Goal: Go to known website: Access a specific website the user already knows

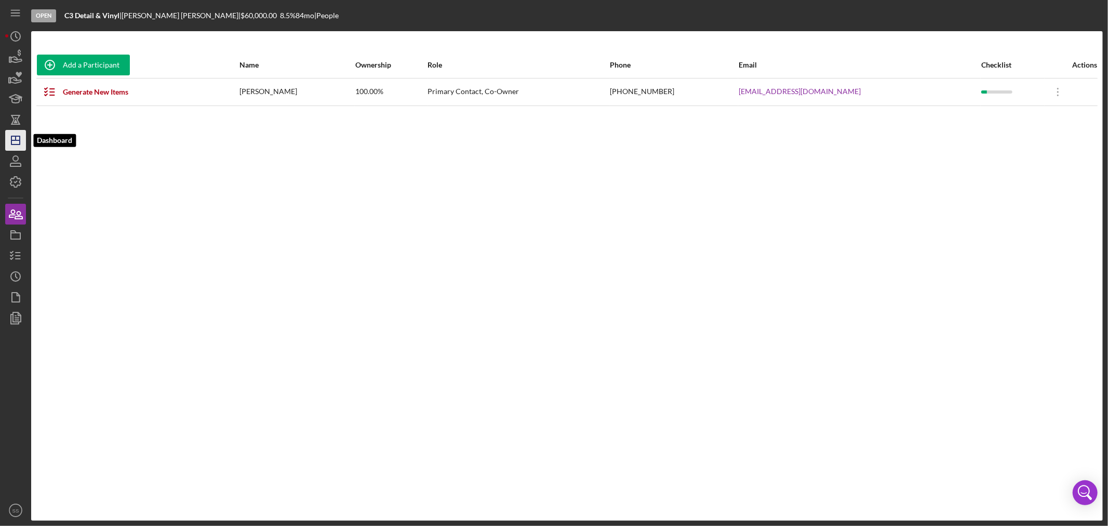
click at [19, 141] on icon "Icon/Dashboard" at bounding box center [16, 140] width 26 height 26
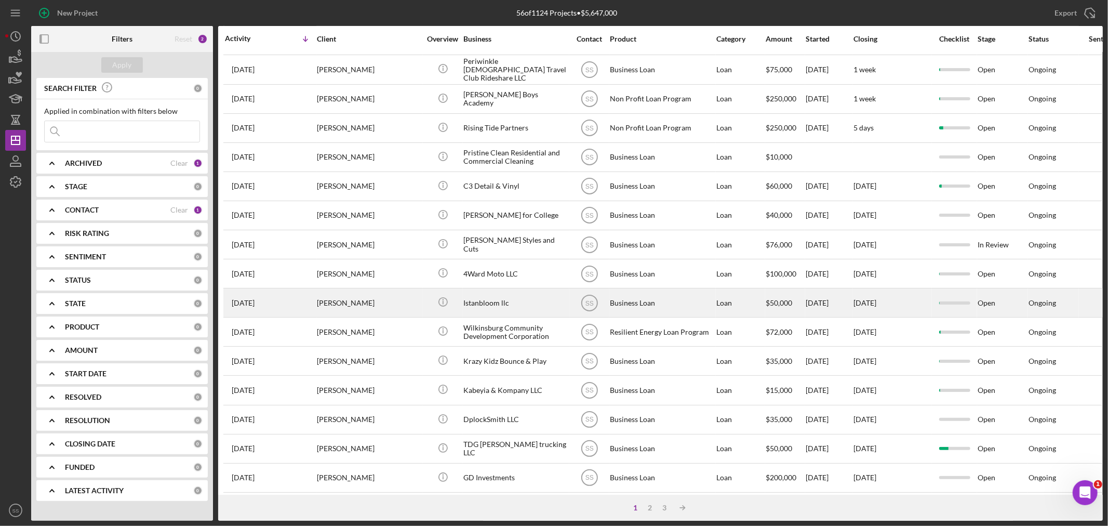
scroll to position [311, 0]
